Goal: Task Accomplishment & Management: Use online tool/utility

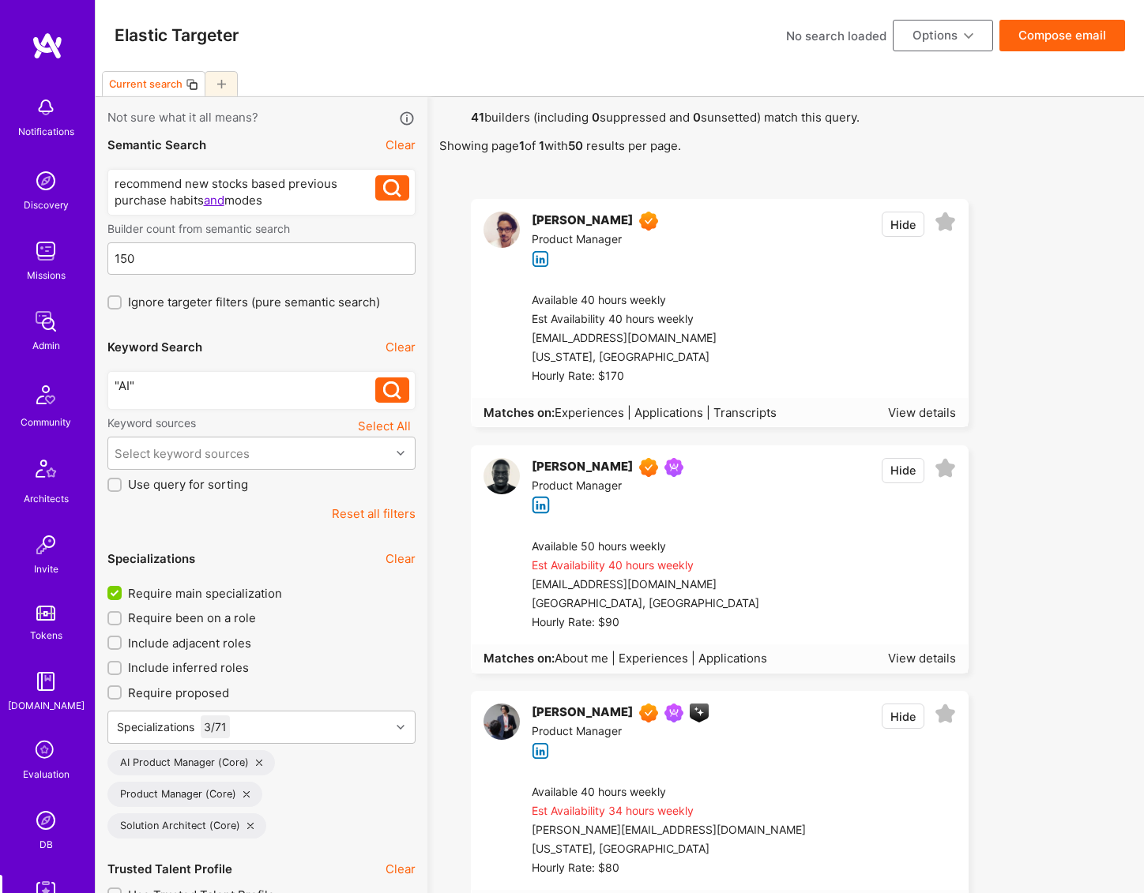
select select "7"
click at [212, 254] on input "150" at bounding box center [262, 259] width 295 height 40
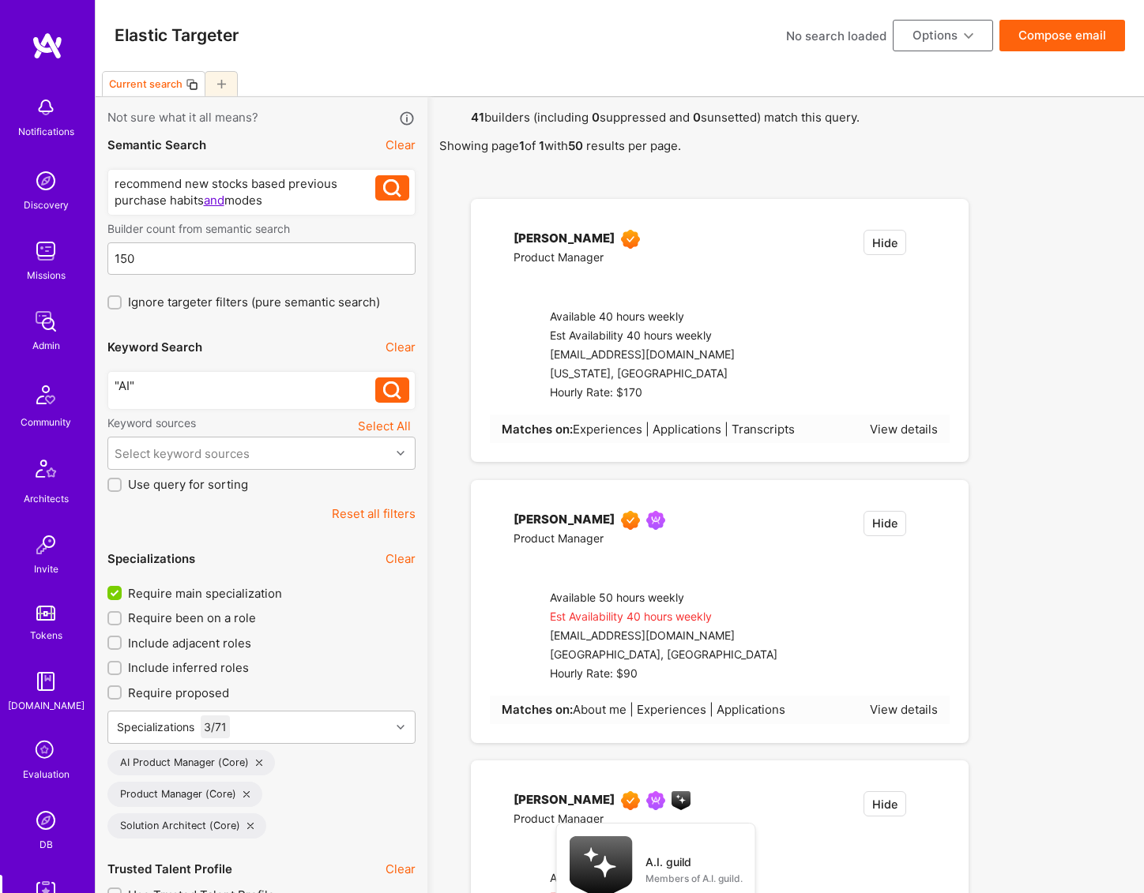
click at [307, 191] on div "recommend new stocks based previous purchase habits and modes" at bounding box center [245, 191] width 261 height 33
type input "[DATE]"
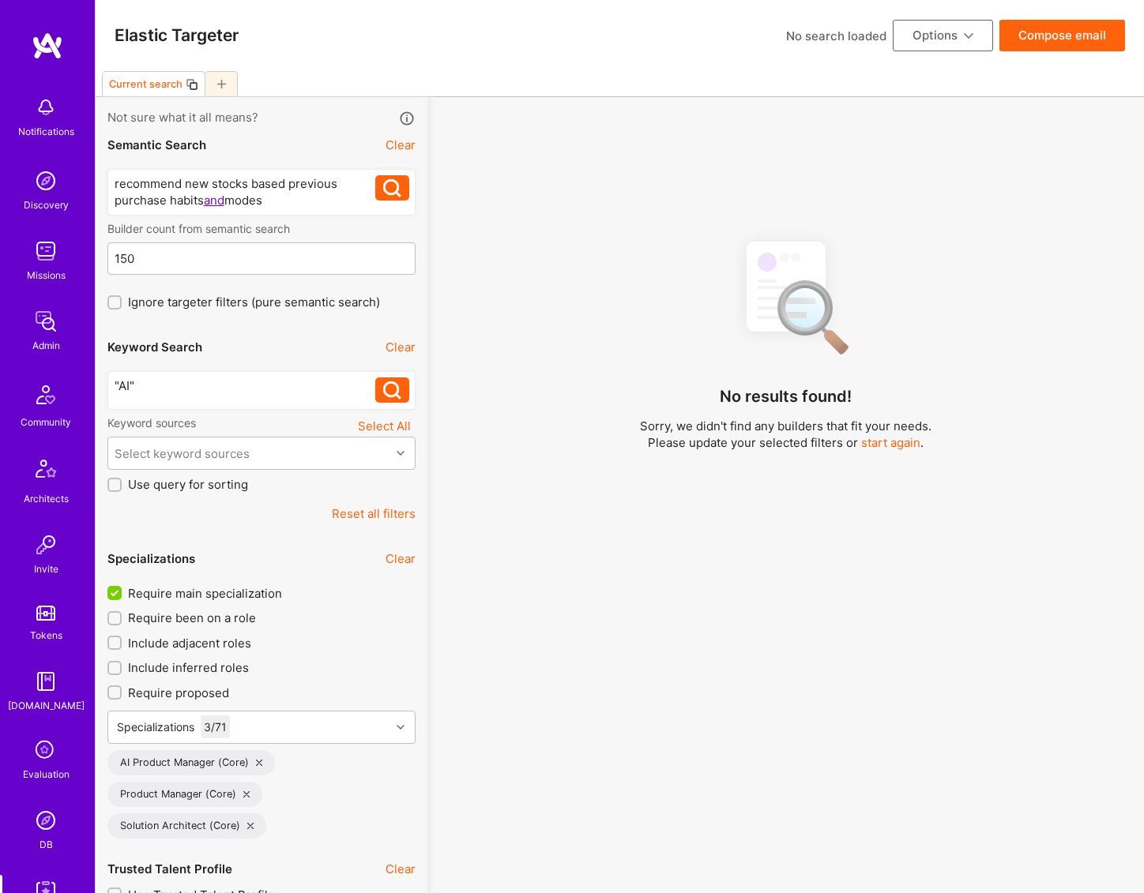
click at [222, 199] on div "recommend new stocks based previous purchase habits and modes" at bounding box center [245, 191] width 261 height 33
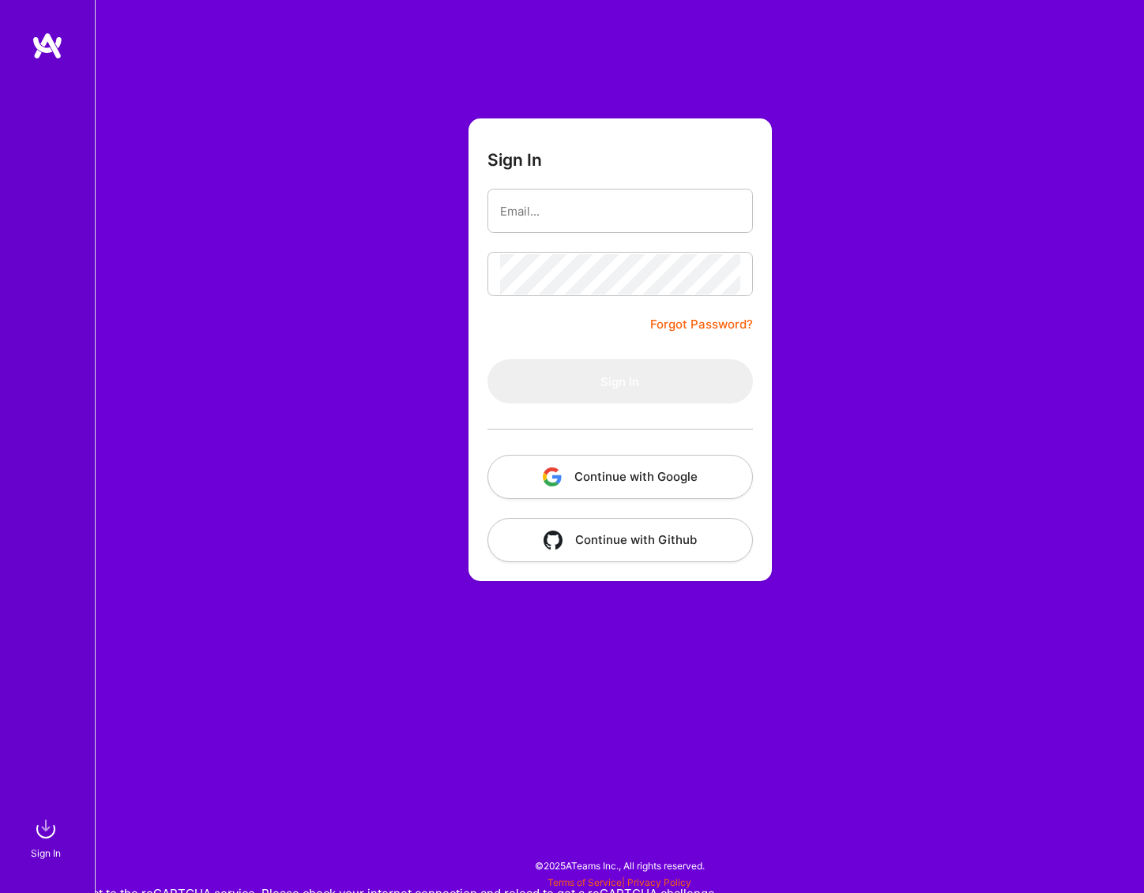
click at [583, 473] on button "Continue with Google" at bounding box center [619, 477] width 265 height 44
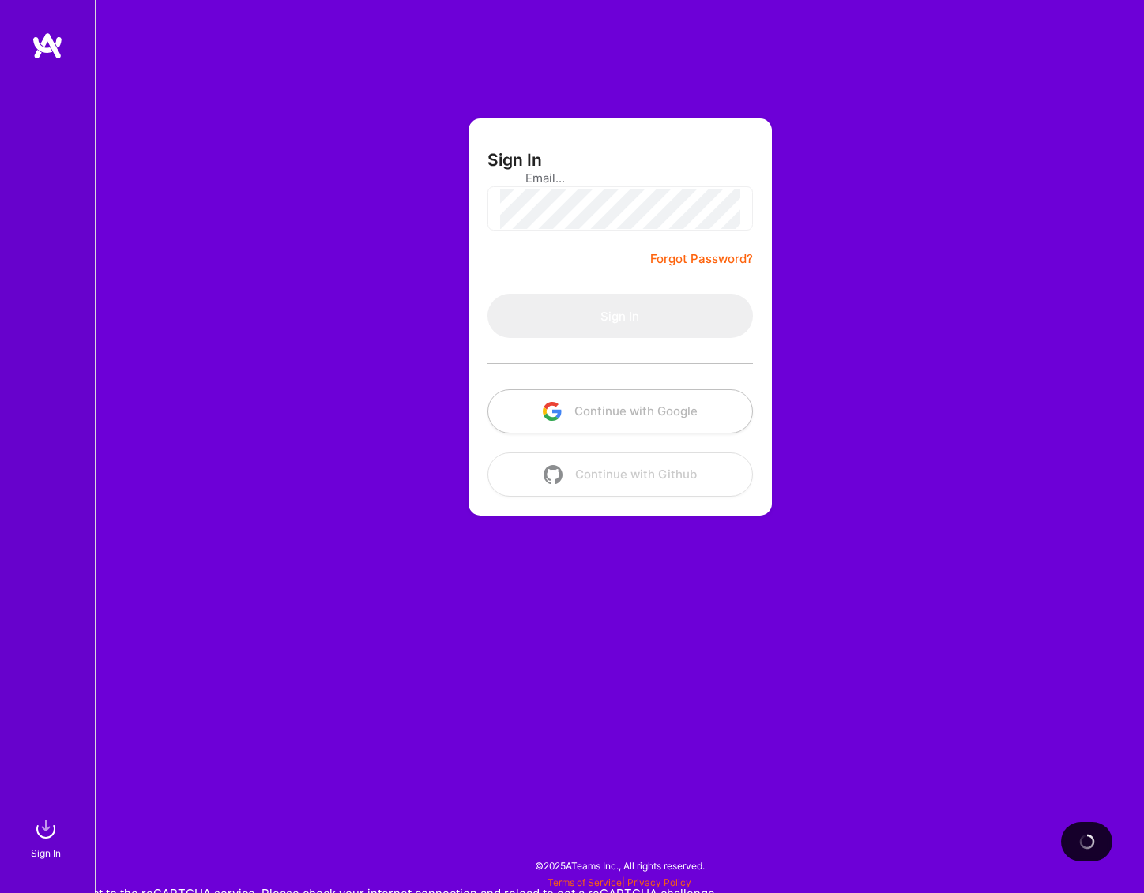
select select "7"
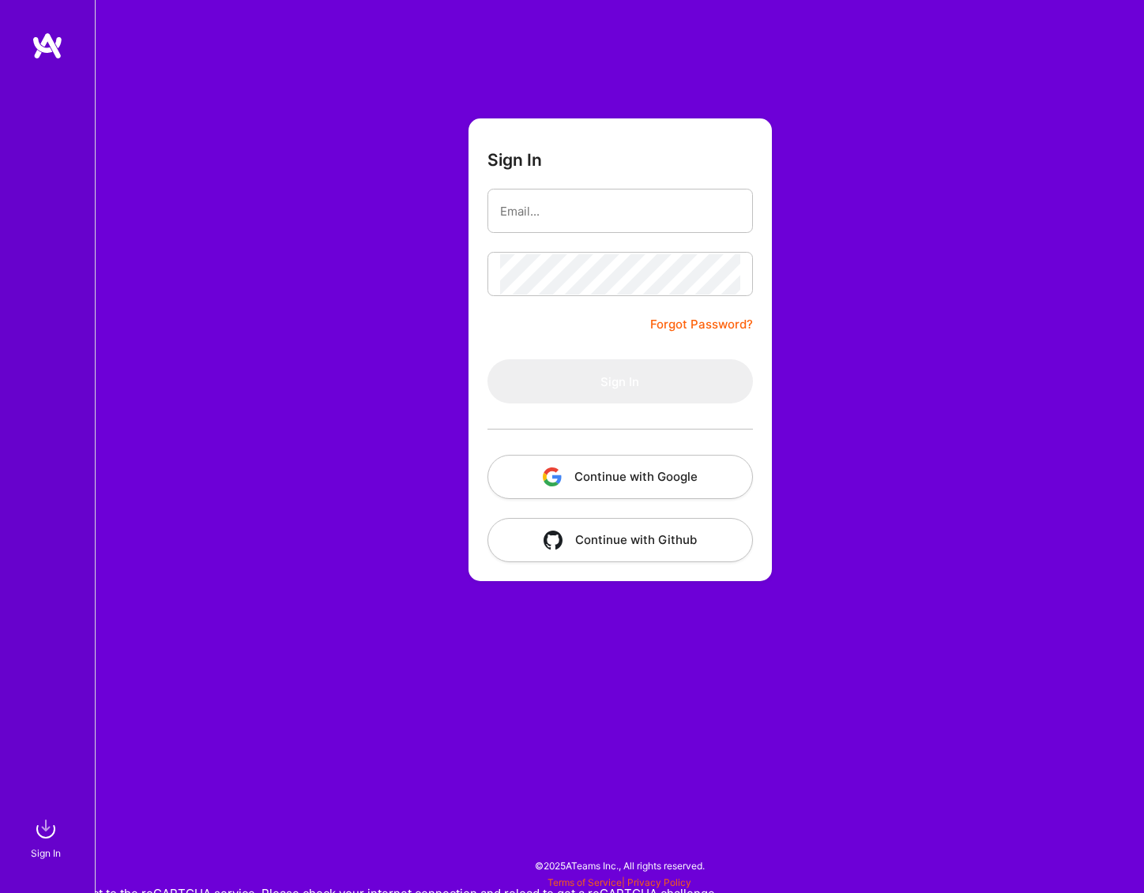
drag, startPoint x: 661, startPoint y: 494, endPoint x: 644, endPoint y: 437, distance: 60.0
click at [661, 494] on button "Continue with Google" at bounding box center [619, 477] width 265 height 44
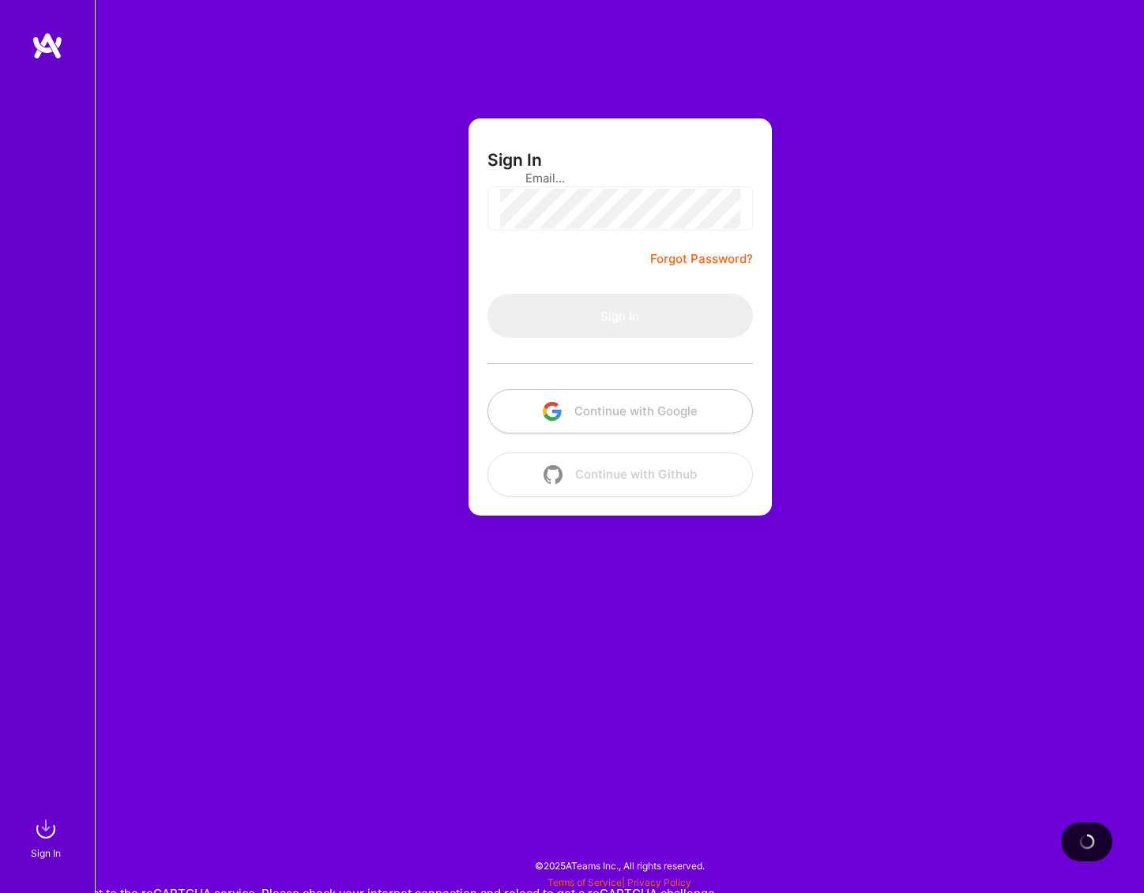
select select "7"
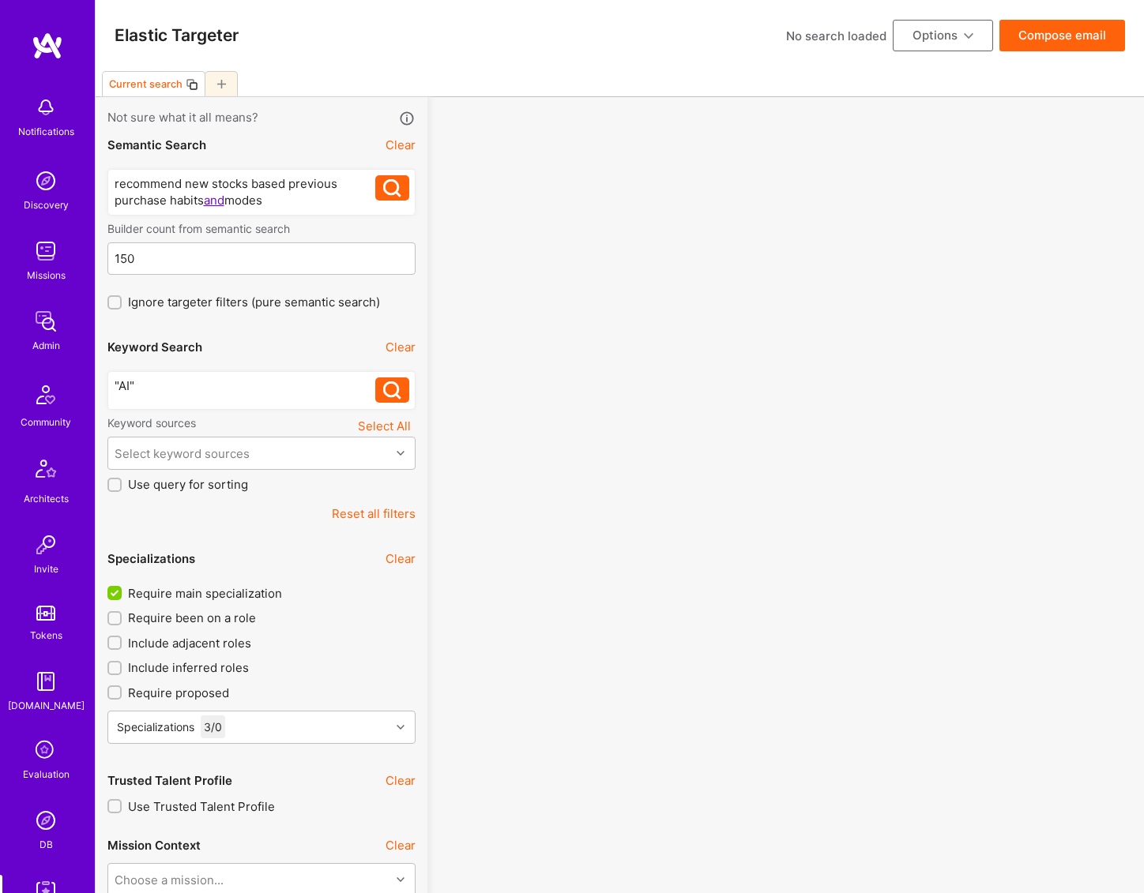
click at [222, 197] on div "recommend new stocks based previous purchase habits and modes" at bounding box center [245, 191] width 261 height 33
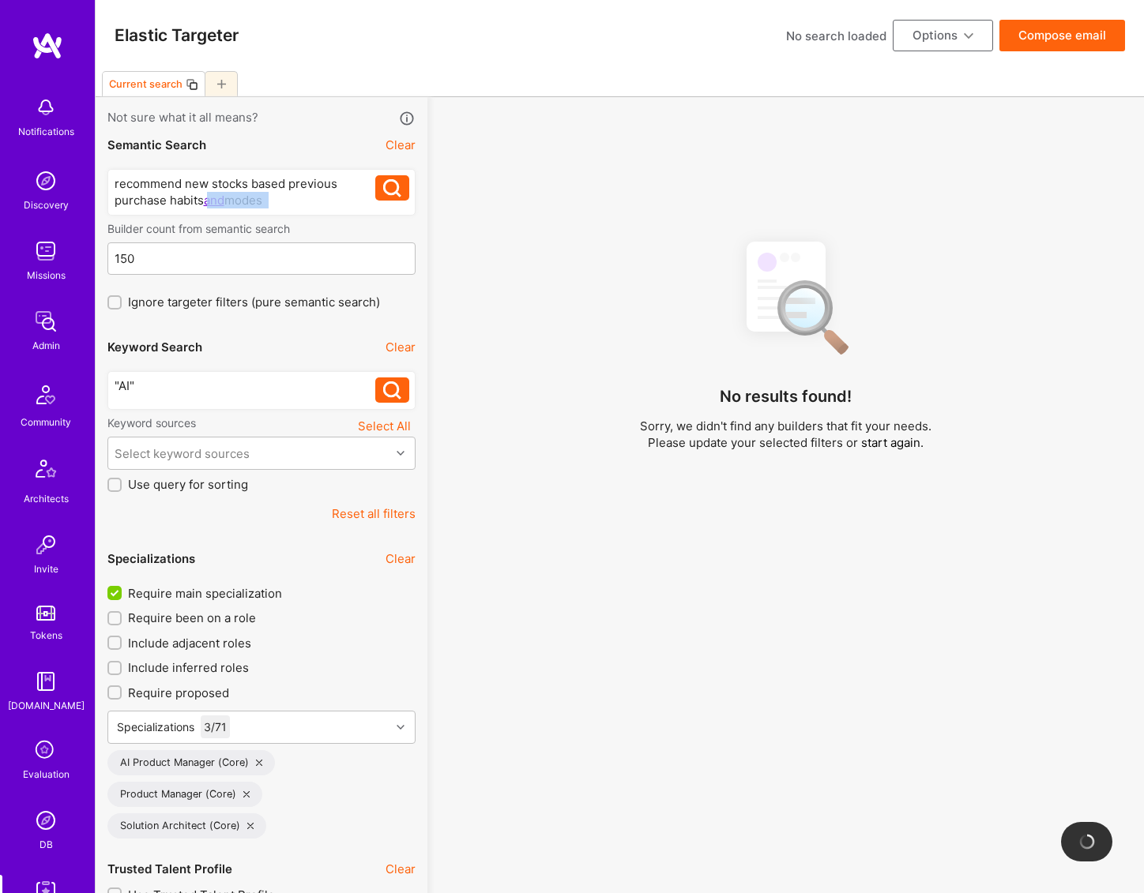
drag, startPoint x: 287, startPoint y: 199, endPoint x: 204, endPoint y: 197, distance: 83.7
click at [204, 197] on div "recommend new stocks based previous purchase habits and modes" at bounding box center [245, 191] width 261 height 33
click at [312, 208] on div "recommend new stocks based previous purchase habits and modes recommend new sto…" at bounding box center [261, 192] width 308 height 47
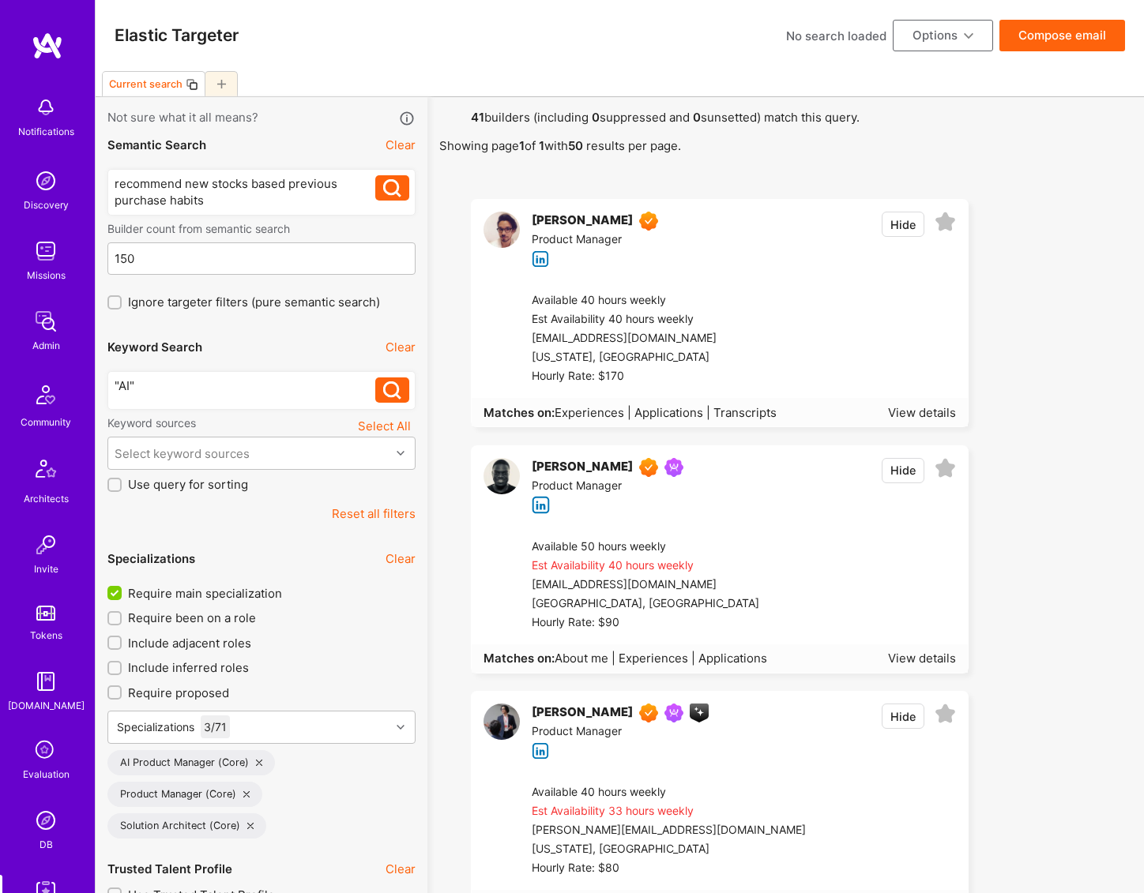
click at [305, 185] on div "recommend new stocks based previous purchase habits" at bounding box center [245, 191] width 261 height 33
copy div "recommend new stocks based previous purchase habits"
